Goal: Information Seeking & Learning: Compare options

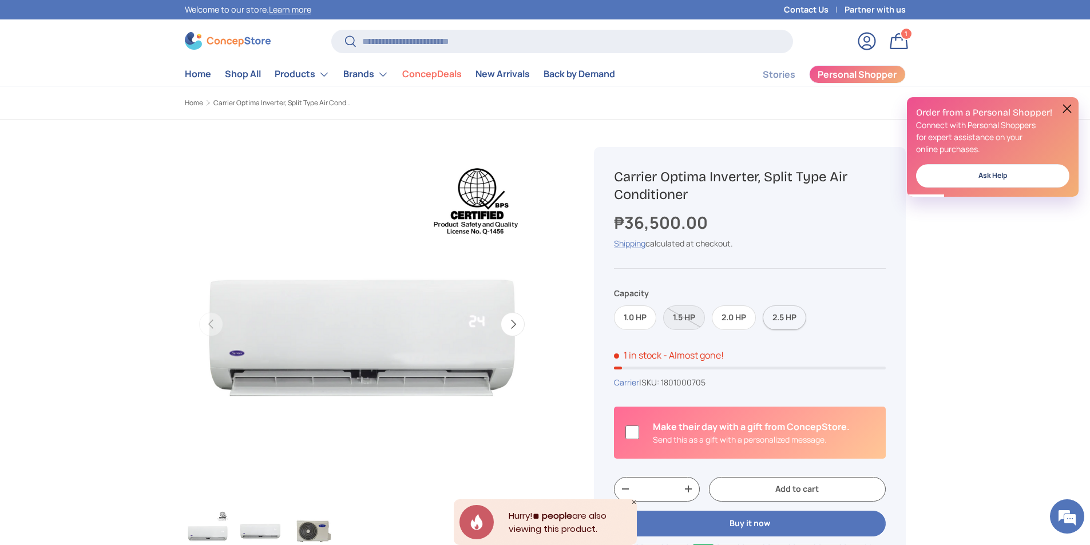
click at [784, 308] on label "2.5 HP" at bounding box center [783, 317] width 43 height 25
click at [739, 316] on label "2.0 HP" at bounding box center [733, 317] width 44 height 25
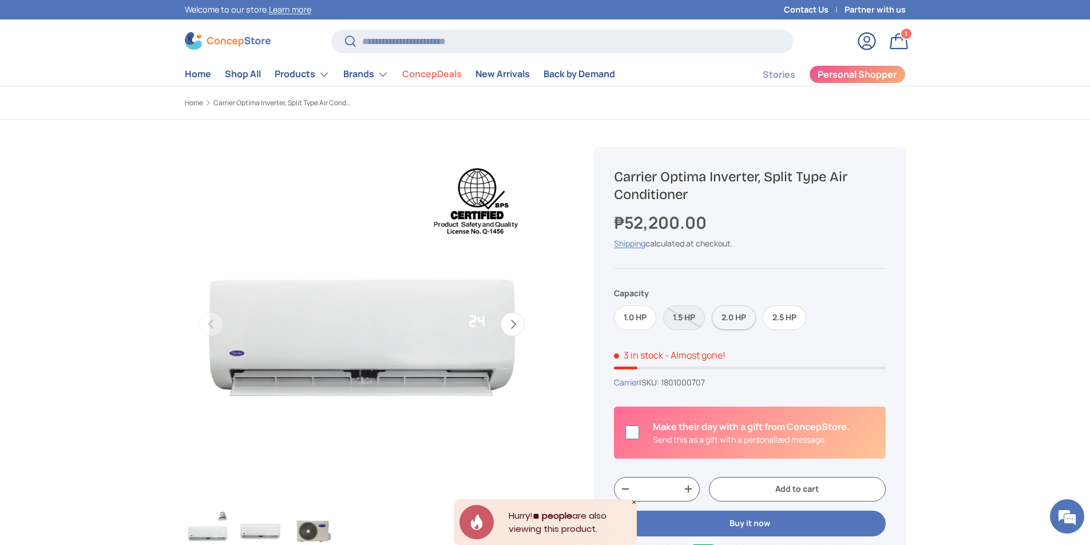
click at [737, 319] on label "2.0 HP" at bounding box center [733, 317] width 44 height 25
click at [639, 322] on label "1.0 HP" at bounding box center [635, 317] width 42 height 25
click at [740, 318] on label "2.0 HP" at bounding box center [733, 317] width 44 height 25
